Goal: Book appointment/travel/reservation

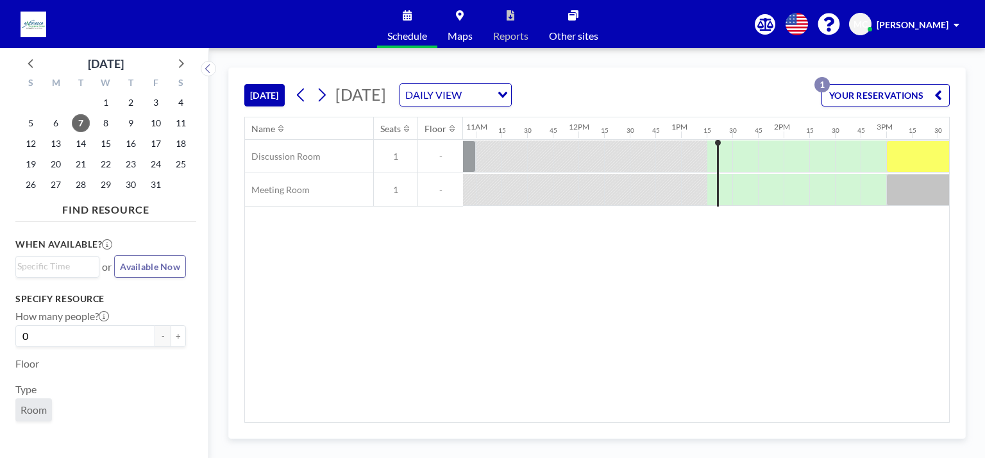
scroll to position [0, 1144]
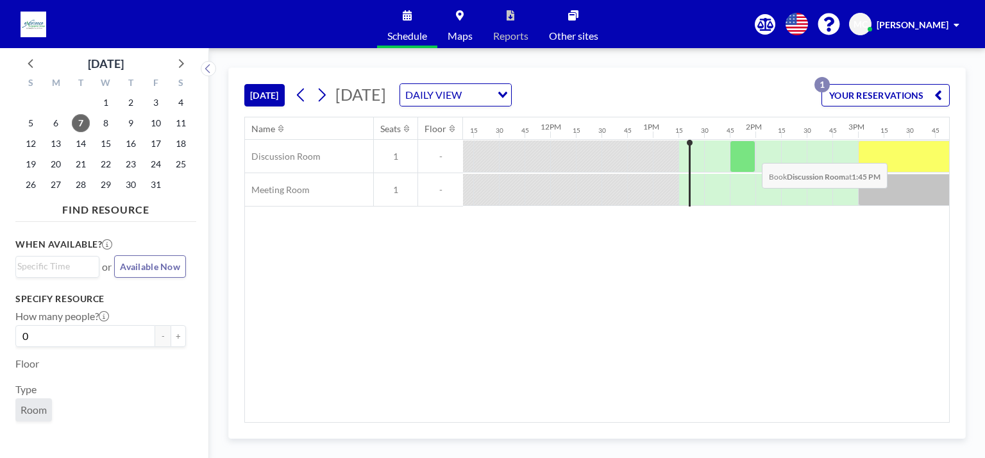
click at [491, 153] on div at bounding box center [742, 156] width 26 height 32
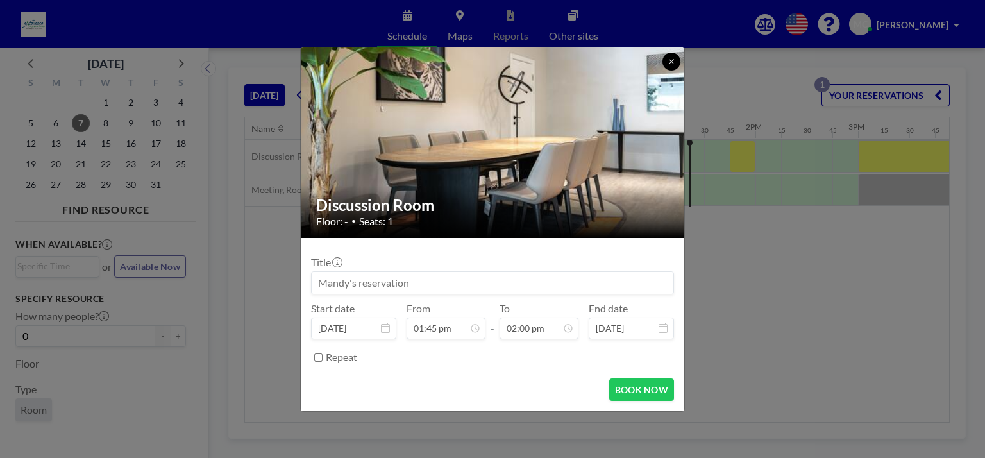
click at [491, 60] on icon at bounding box center [671, 61] width 4 height 4
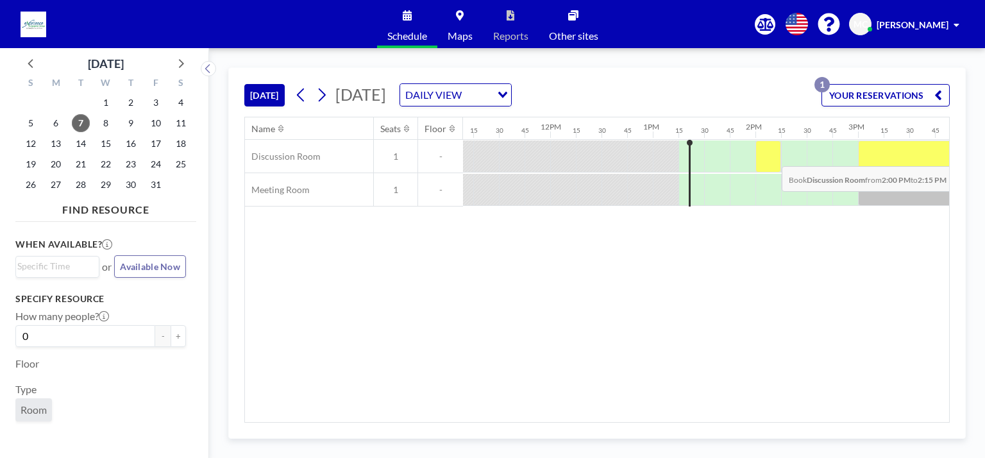
click at [491, 156] on div at bounding box center [768, 156] width 26 height 32
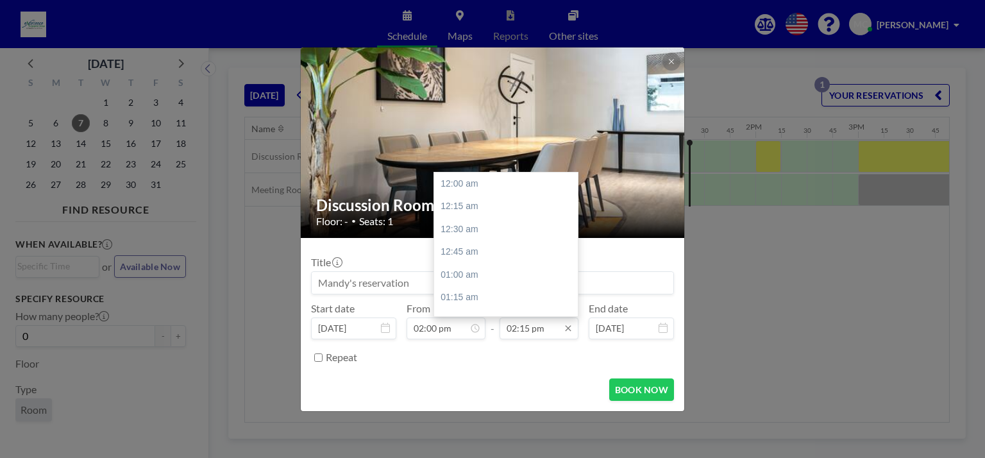
scroll to position [1300, 0]
click at [491, 329] on input "02:15 pm" at bounding box center [538, 328] width 79 height 22
click at [470, 246] on div "03:00 pm" at bounding box center [509, 252] width 150 height 23
type input "03:00 pm"
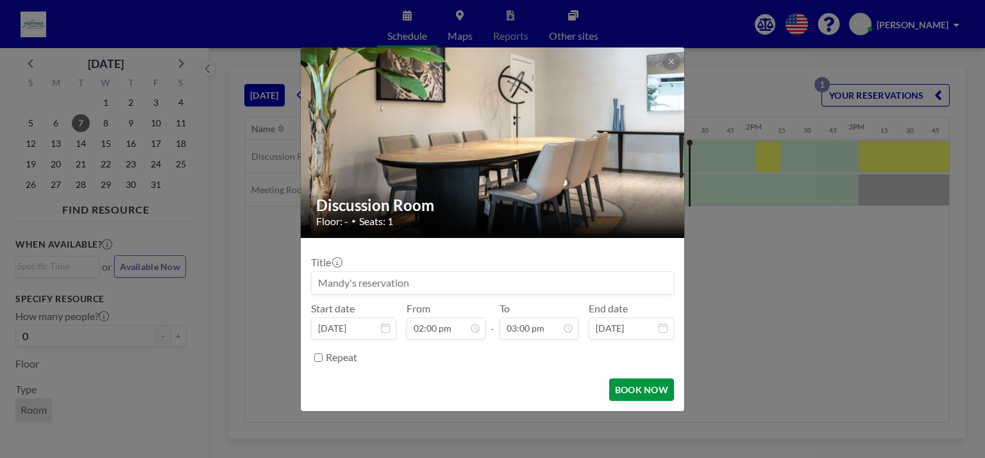
scroll to position [1369, 0]
click at [491, 394] on button "BOOK NOW" at bounding box center [641, 389] width 65 height 22
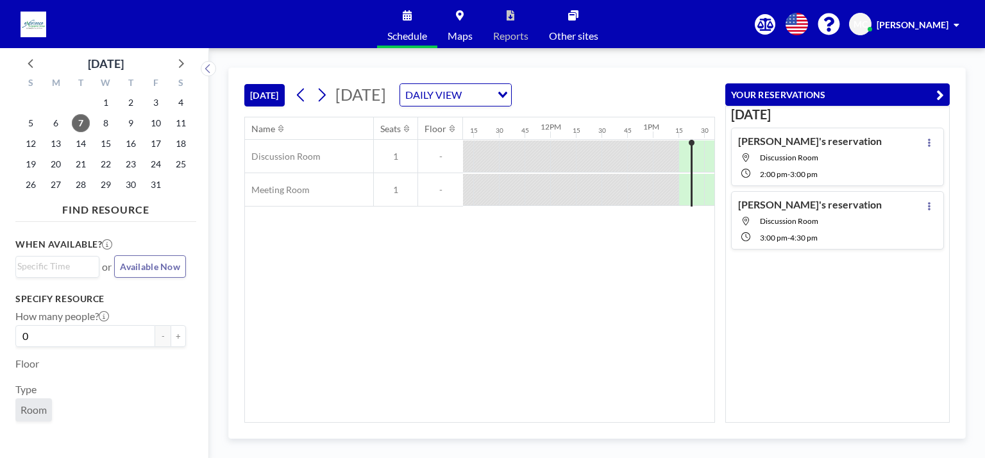
click at [491, 269] on div "Name Seats Floor 12AM 15 30 45 1AM 15 30 45 2AM 15 30 45 3AM 15 30 45 4AM 15 30…" at bounding box center [479, 269] width 469 height 304
click at [491, 96] on icon "button" at bounding box center [940, 94] width 8 height 15
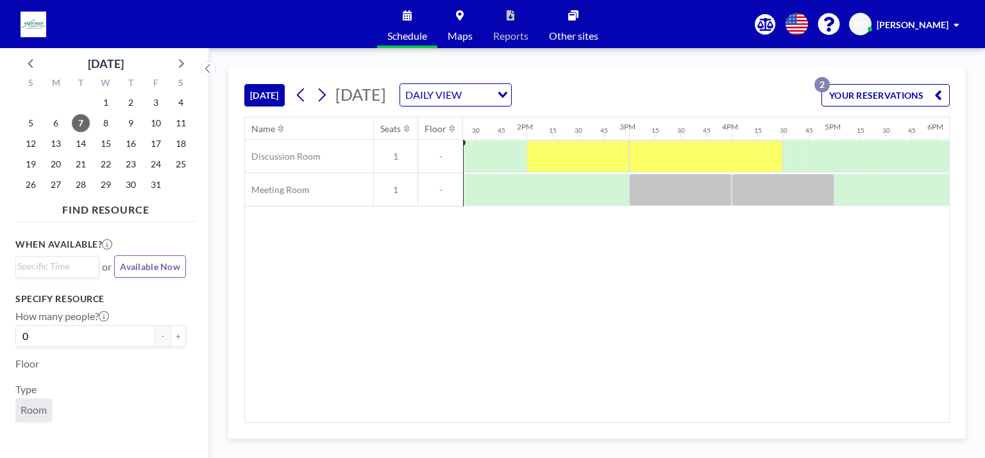
scroll to position [0, 1408]
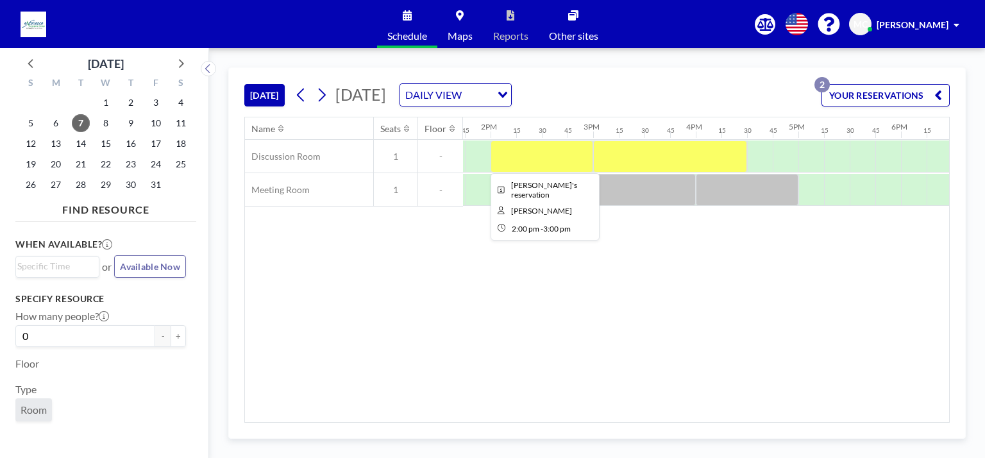
click at [491, 150] on div at bounding box center [541, 156] width 103 height 32
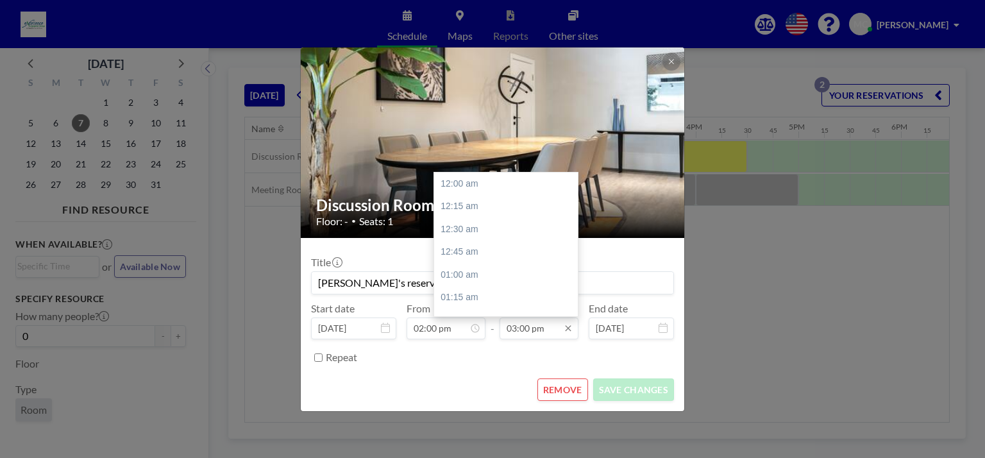
scroll to position [1369, 0]
click at [483, 228] on div "03:30 pm" at bounding box center [509, 228] width 150 height 23
type input "03:30 pm"
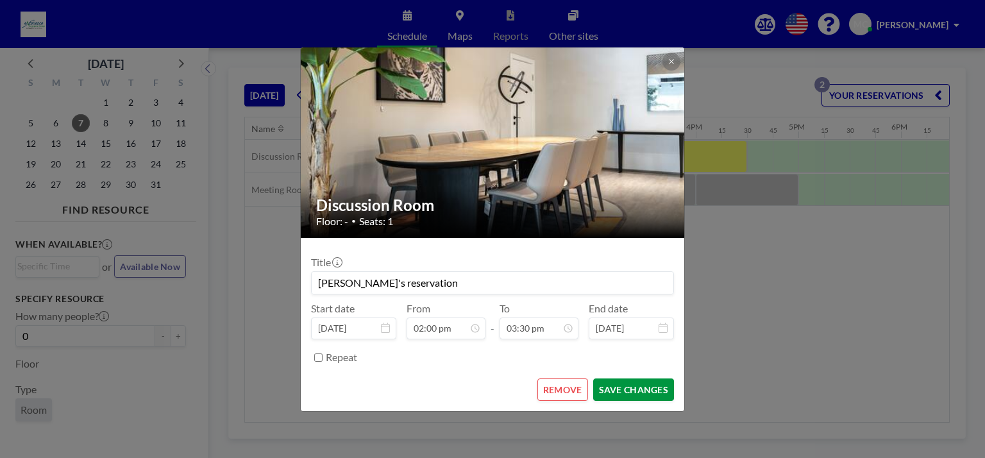
click at [491, 379] on button "SAVE CHANGES" at bounding box center [633, 389] width 81 height 22
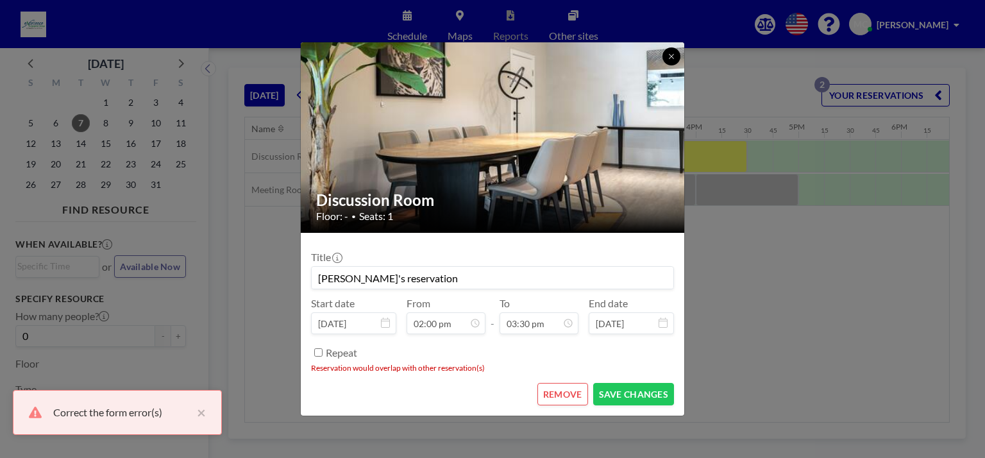
click at [491, 55] on icon at bounding box center [671, 57] width 8 height 8
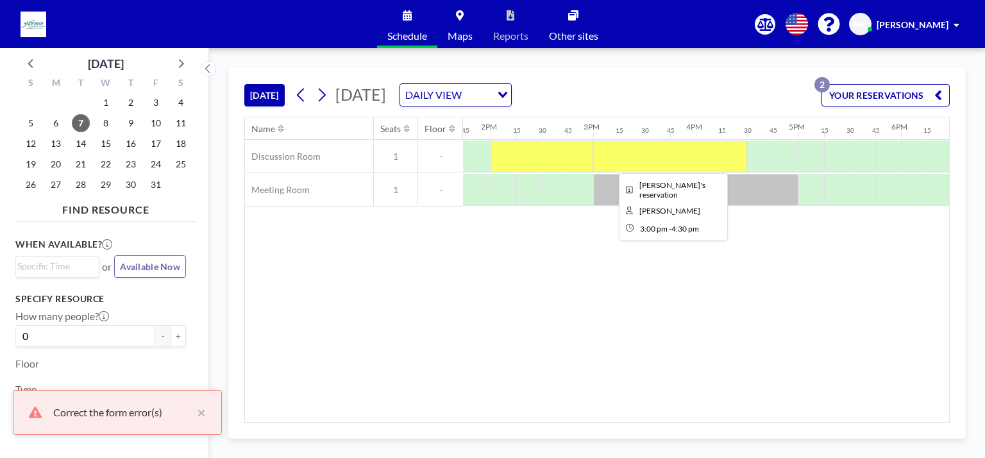
click at [491, 157] on div at bounding box center [670, 156] width 154 height 32
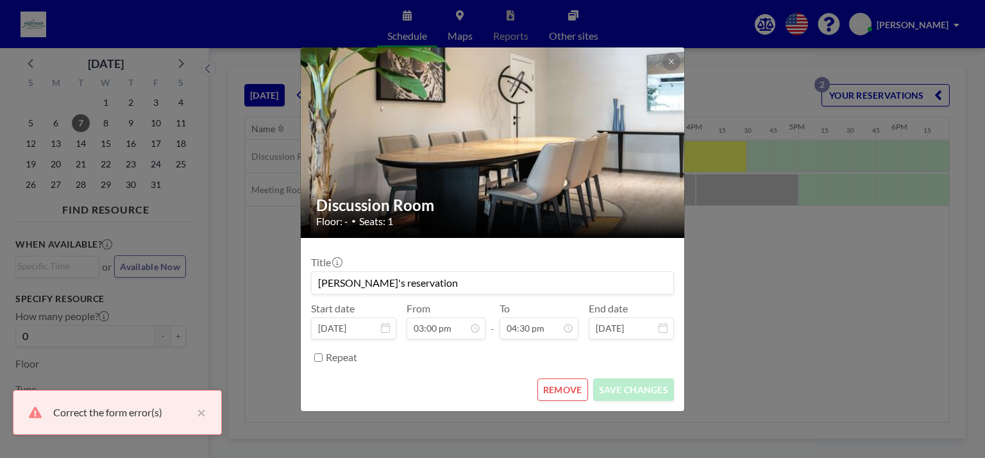
click at [491, 396] on button "REMOVE" at bounding box center [562, 389] width 51 height 22
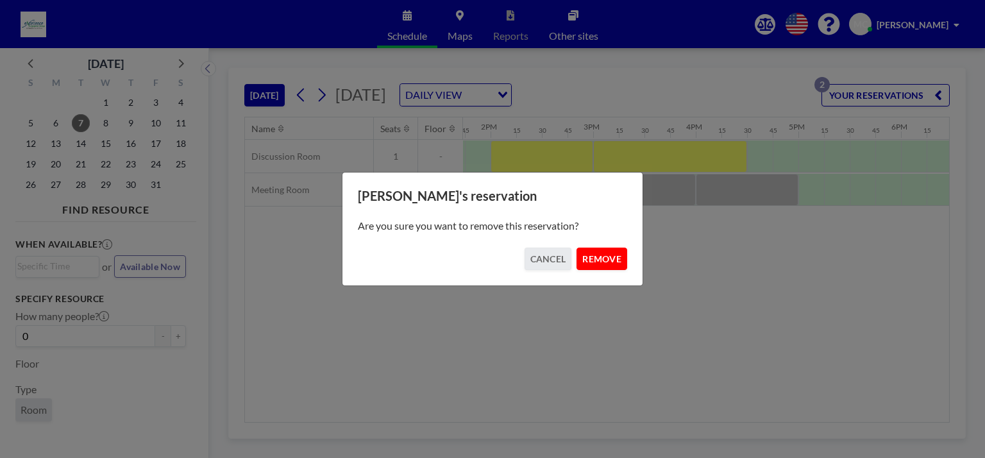
click at [491, 260] on button "REMOVE" at bounding box center [601, 258] width 51 height 22
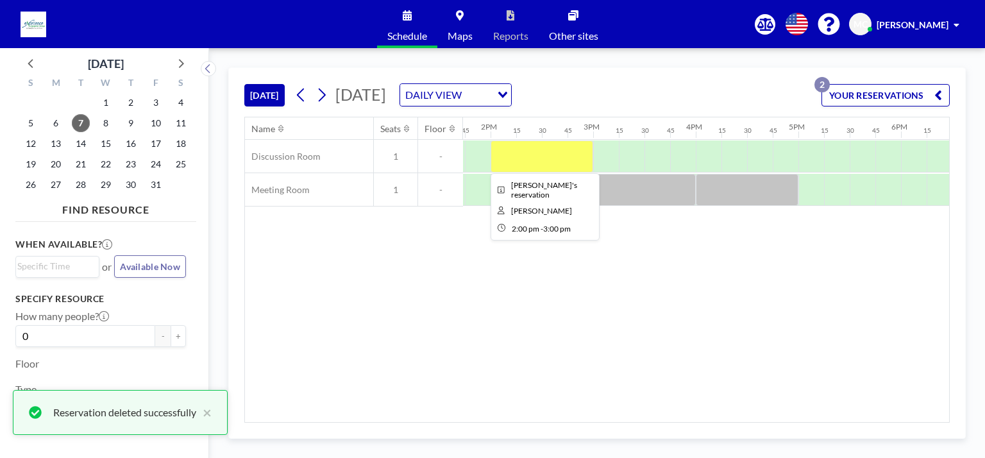
click at [491, 156] on div at bounding box center [541, 156] width 103 height 32
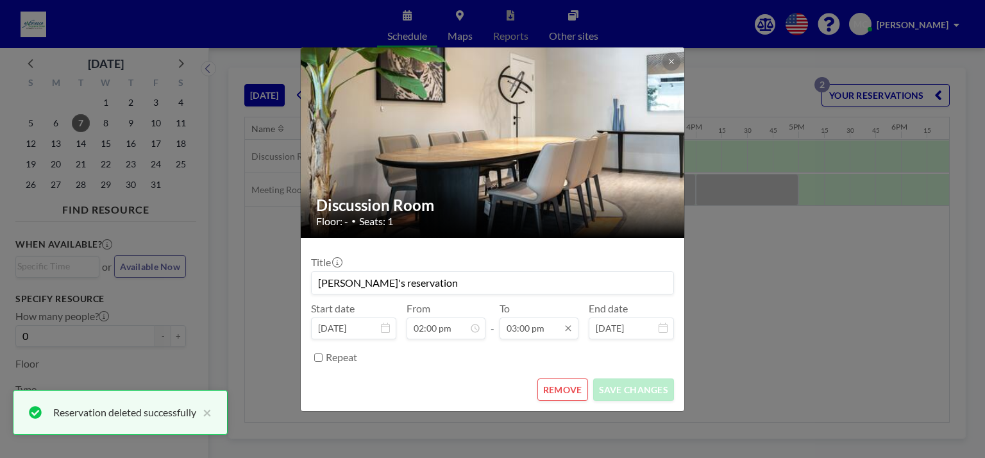
click at [491, 338] on input "03:00 pm" at bounding box center [538, 328] width 79 height 22
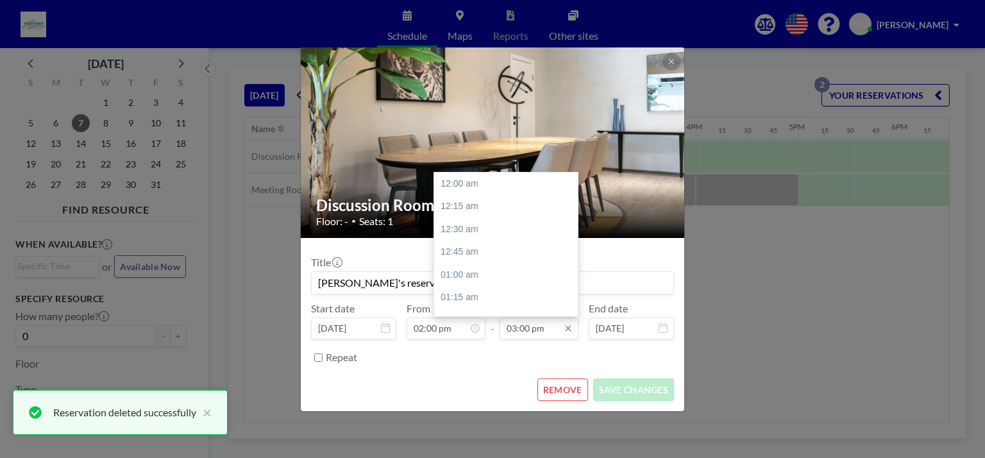
scroll to position [1369, 0]
click at [490, 228] on div "03:30 pm" at bounding box center [509, 228] width 150 height 23
type input "03:30 pm"
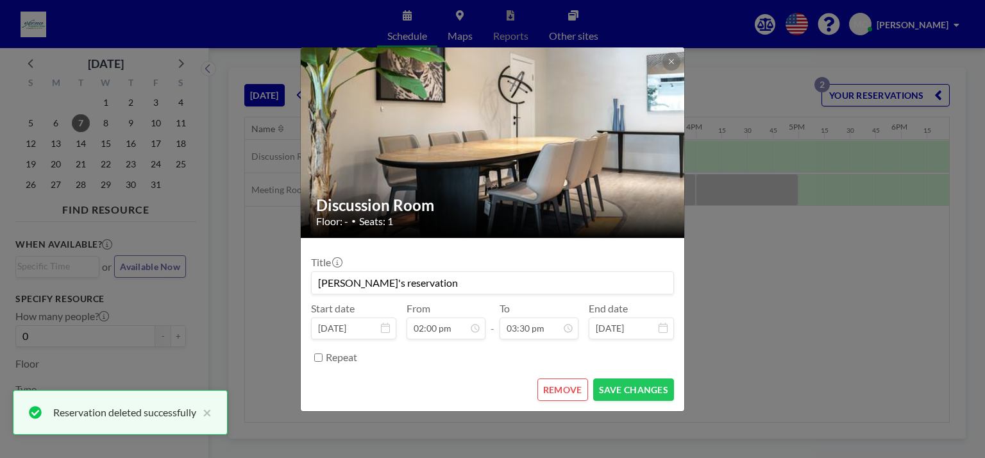
scroll to position [1415, 0]
click at [491, 393] on button "SAVE CHANGES" at bounding box center [633, 389] width 81 height 22
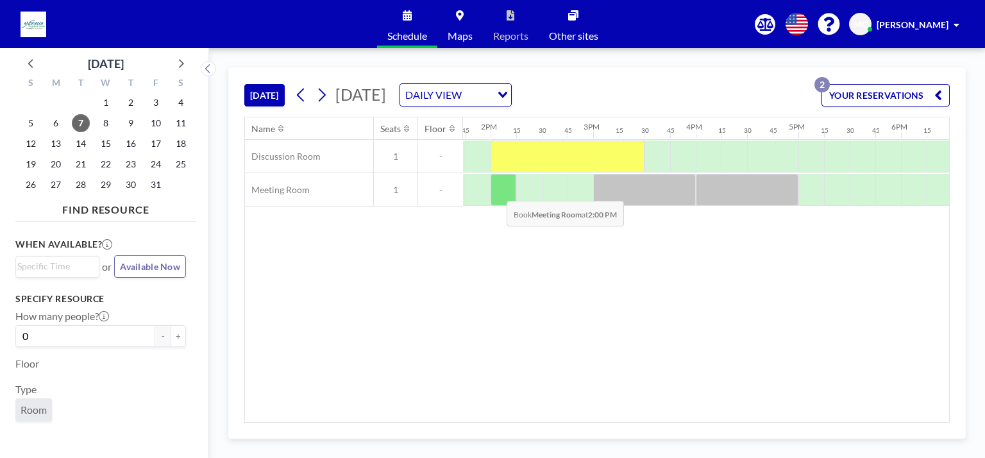
click at [491, 190] on div at bounding box center [503, 190] width 26 height 32
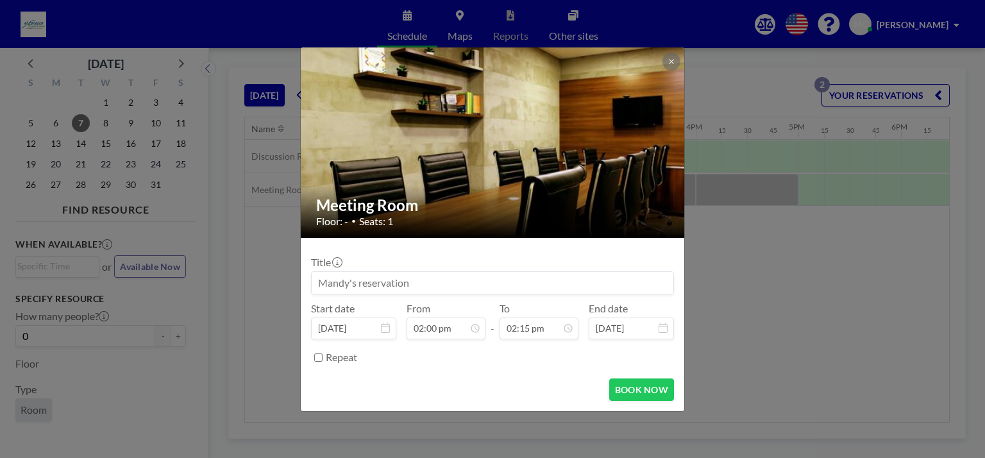
click at [491, 72] on img at bounding box center [493, 142] width 385 height 256
click at [491, 63] on icon at bounding box center [671, 61] width 4 height 4
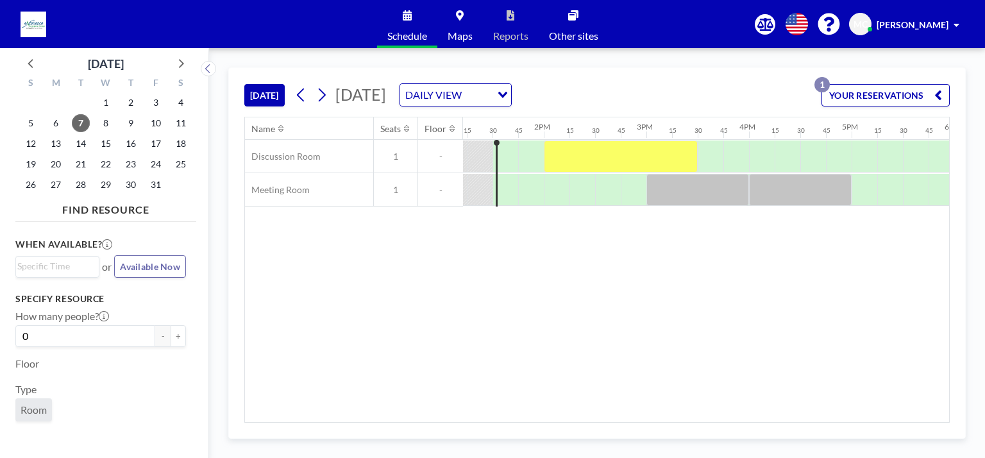
scroll to position [0, 1359]
